Goal: Check status

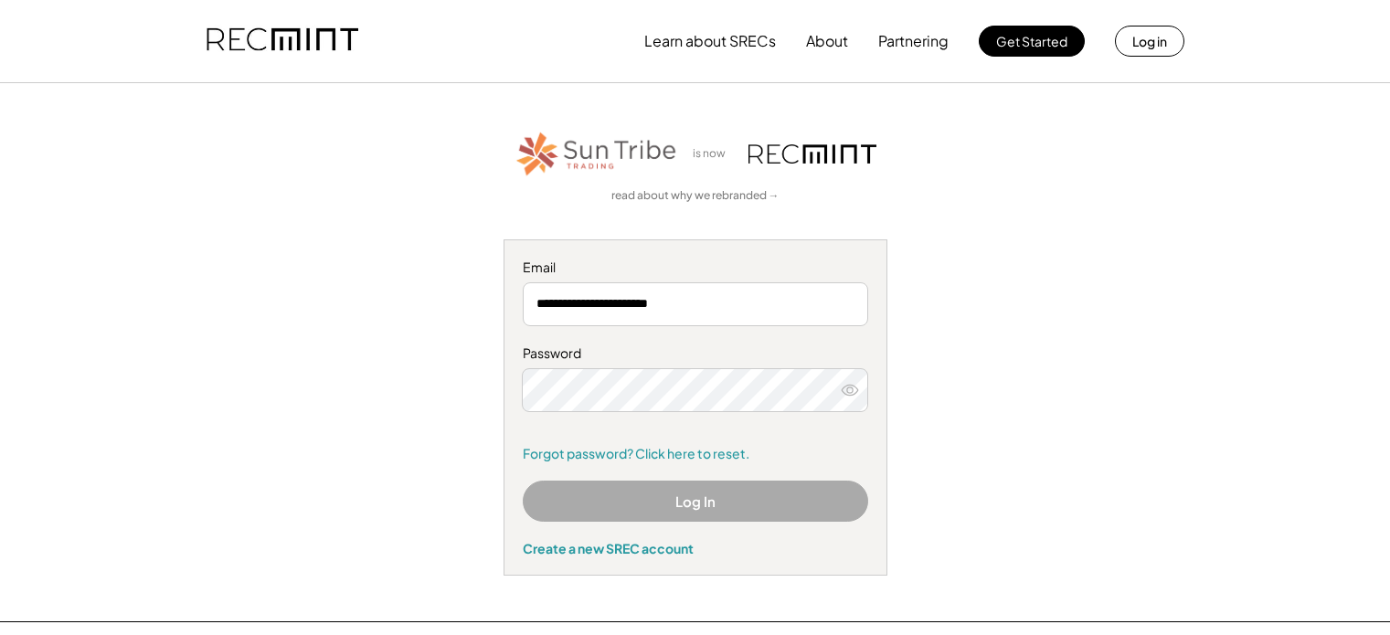
click at [472, 241] on div "**********" at bounding box center [696, 352] width 1126 height 447
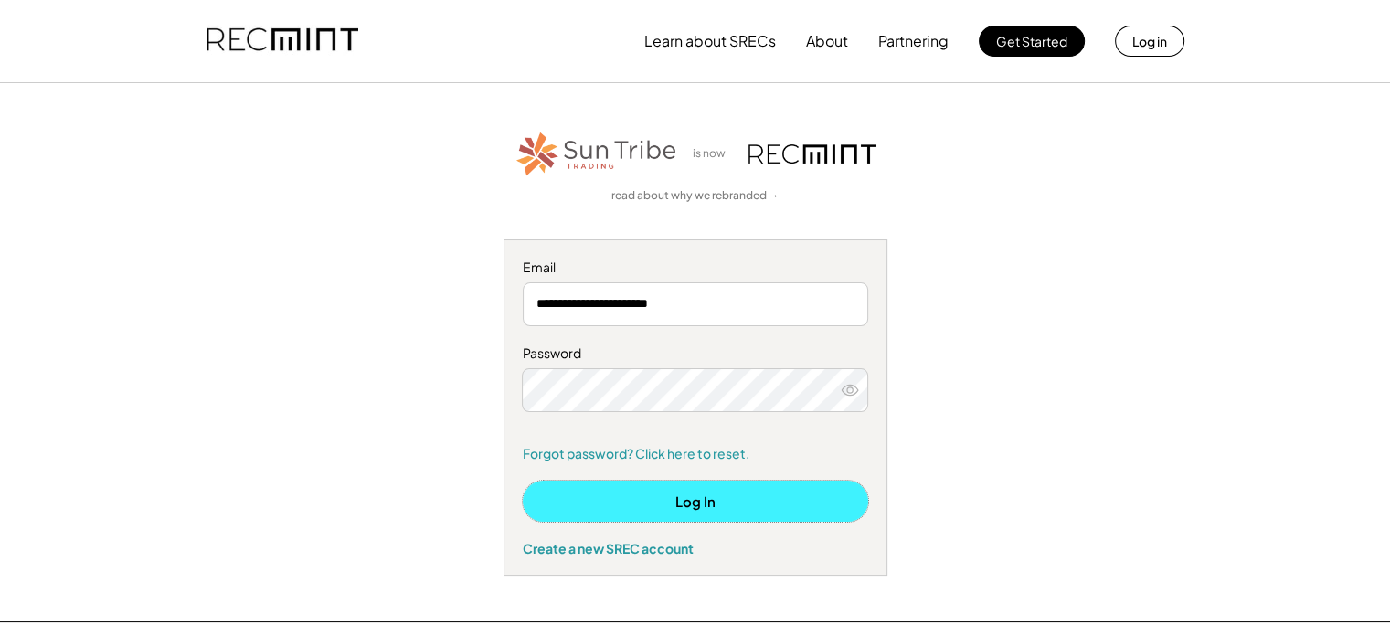
click at [740, 506] on button "Log In" at bounding box center [696, 501] width 346 height 41
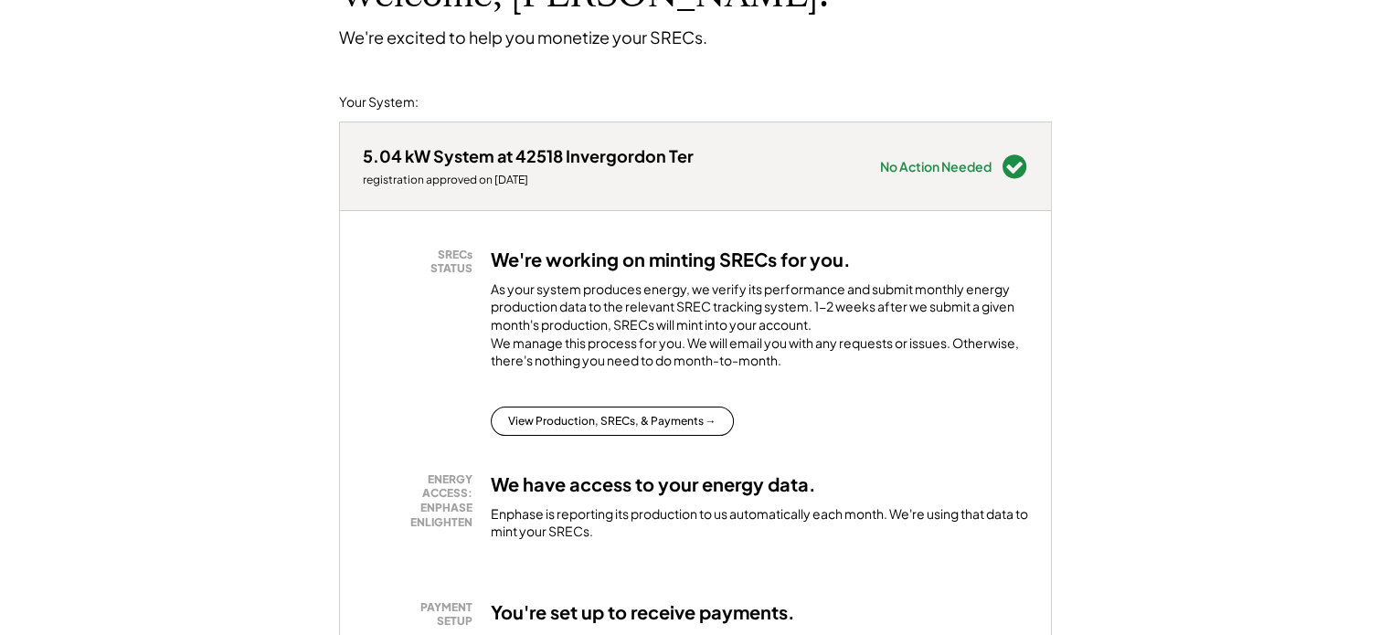
scroll to position [183, 0]
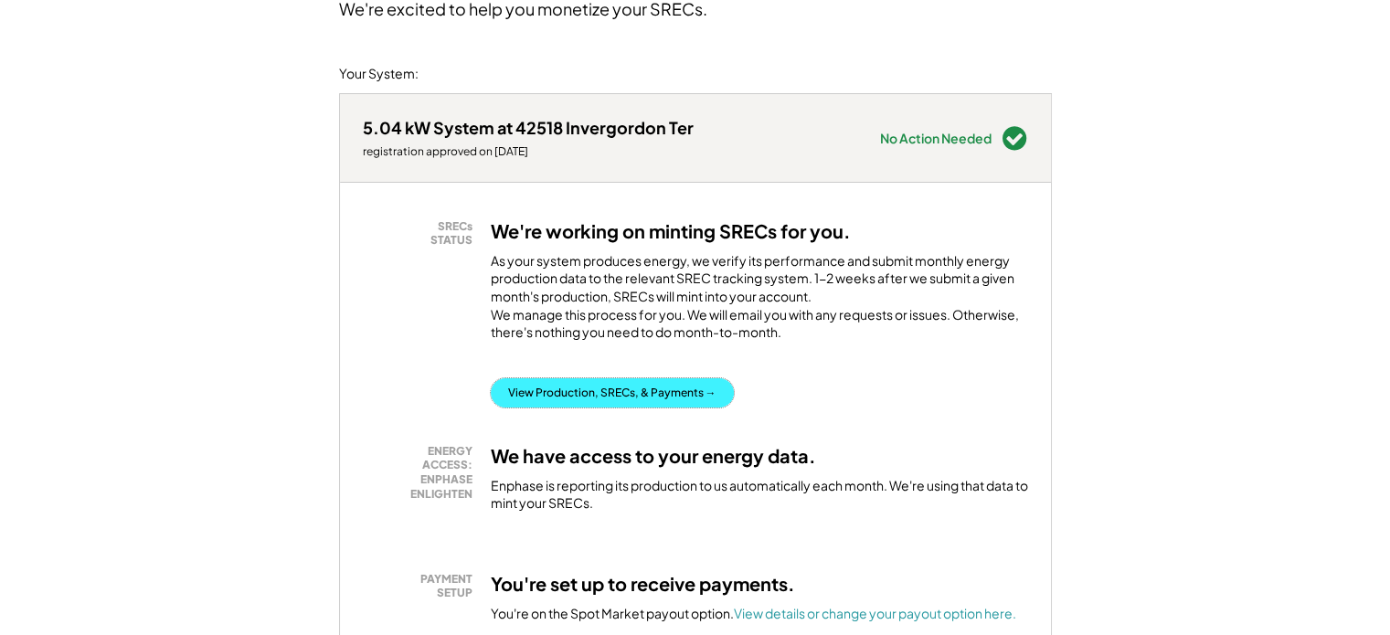
click at [634, 405] on button "View Production, SRECs, & Payments →" at bounding box center [612, 392] width 243 height 29
